Goal: Transaction & Acquisition: Purchase product/service

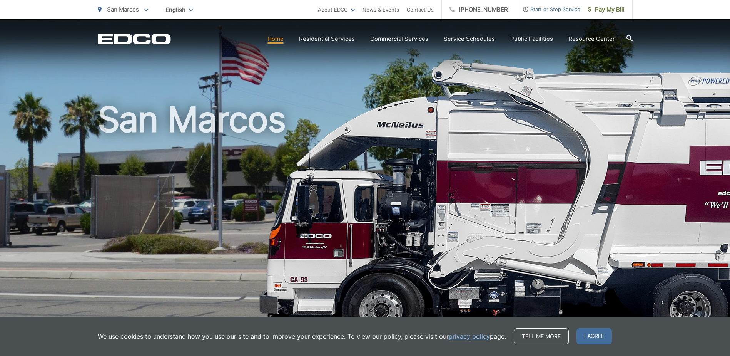
click at [588, 337] on span "I agree" at bounding box center [594, 336] width 35 height 16
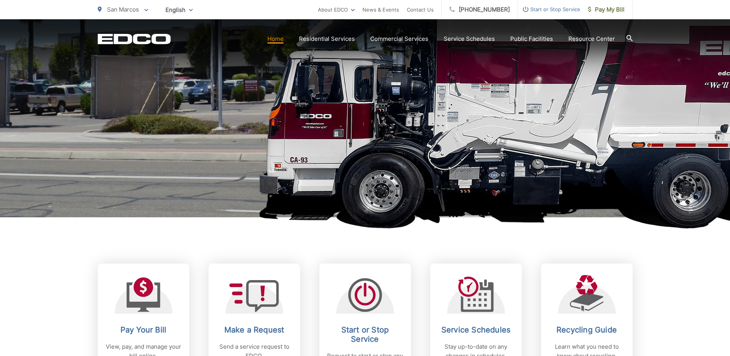
scroll to position [192, 0]
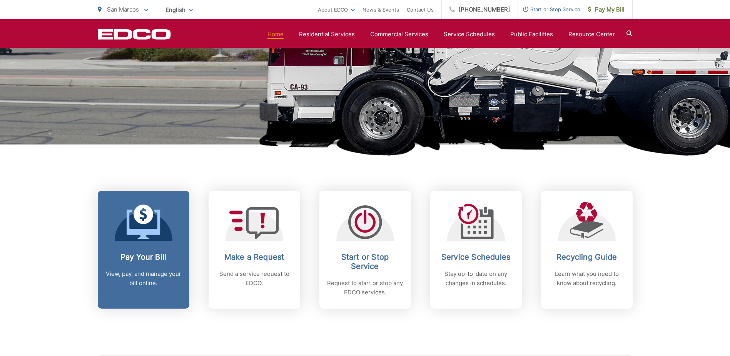
click at [137, 219] on icon at bounding box center [144, 214] width 20 height 20
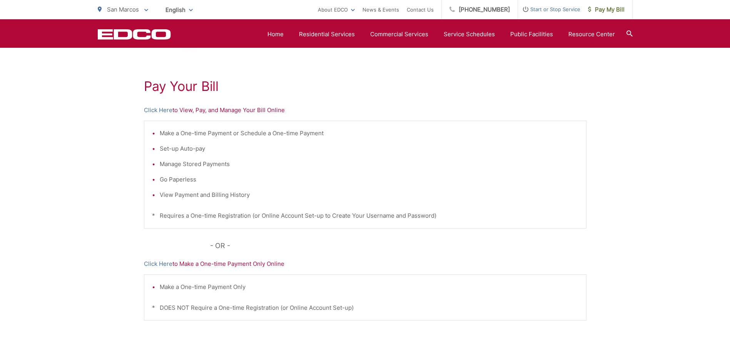
scroll to position [77, 0]
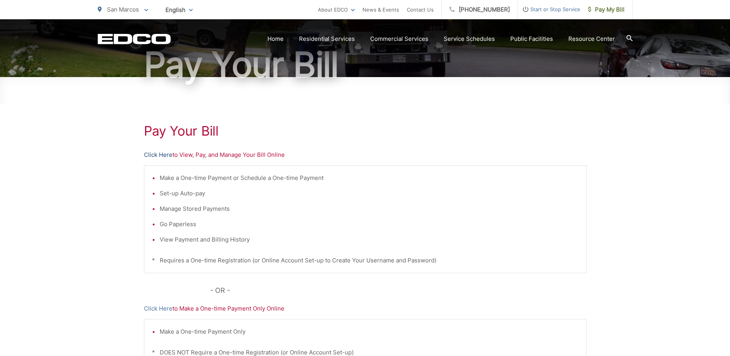
click at [155, 155] on link "Click Here" at bounding box center [158, 154] width 28 height 9
click at [157, 152] on link "Click Here" at bounding box center [158, 154] width 28 height 9
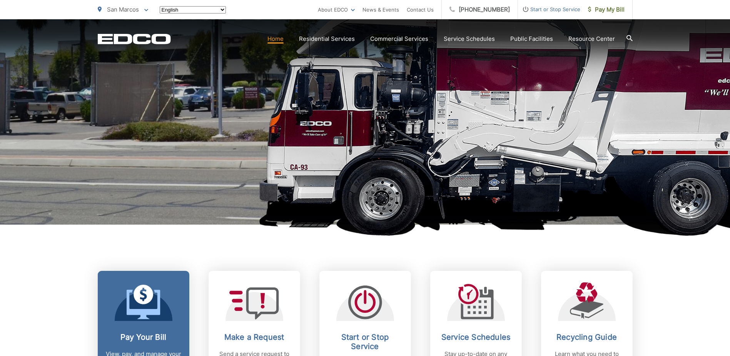
scroll to position [192, 0]
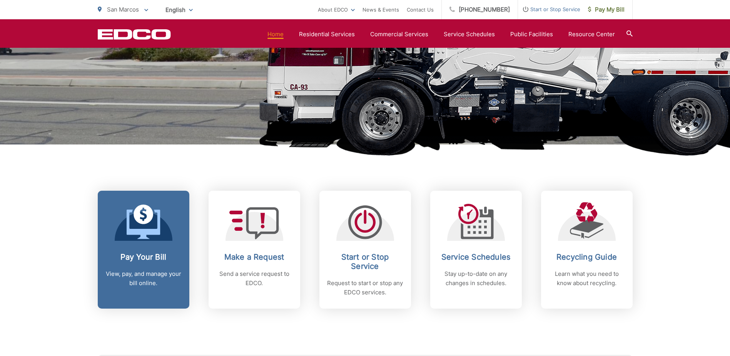
click at [141, 244] on link "Pay Your Bill View, pay, and manage your bill online." at bounding box center [144, 250] width 92 height 118
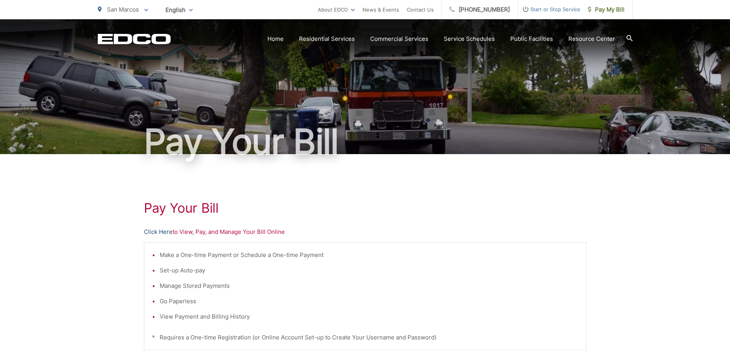
click at [159, 229] on link "Click Here" at bounding box center [158, 231] width 28 height 9
